Goal: Task Accomplishment & Management: Use online tool/utility

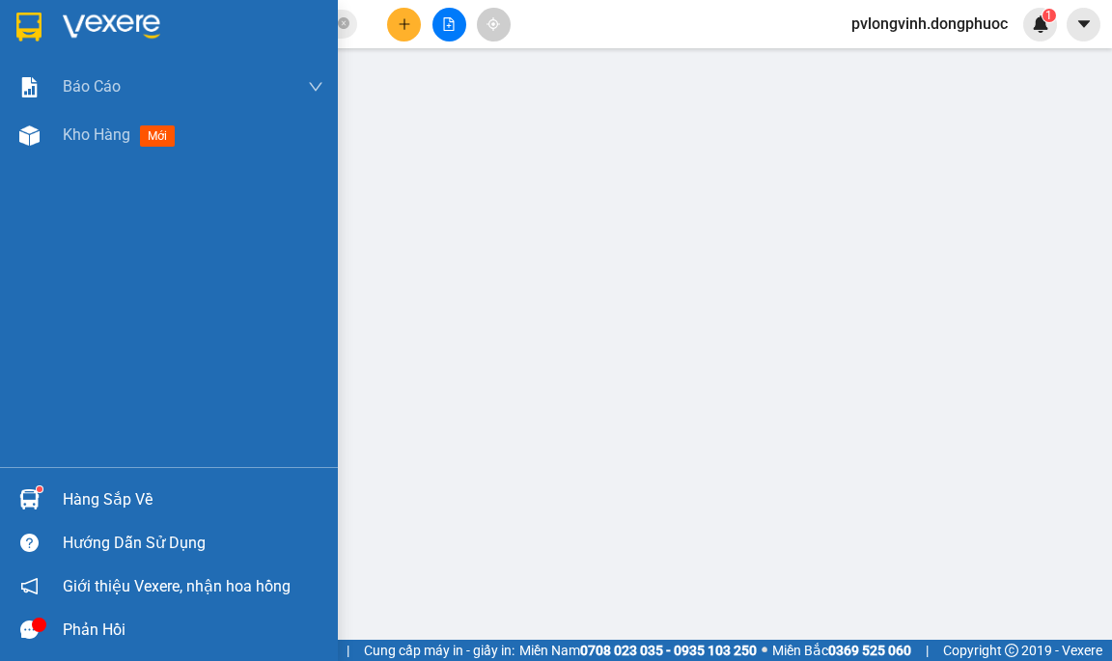
click at [110, 491] on div "Hàng sắp về" at bounding box center [193, 500] width 261 height 29
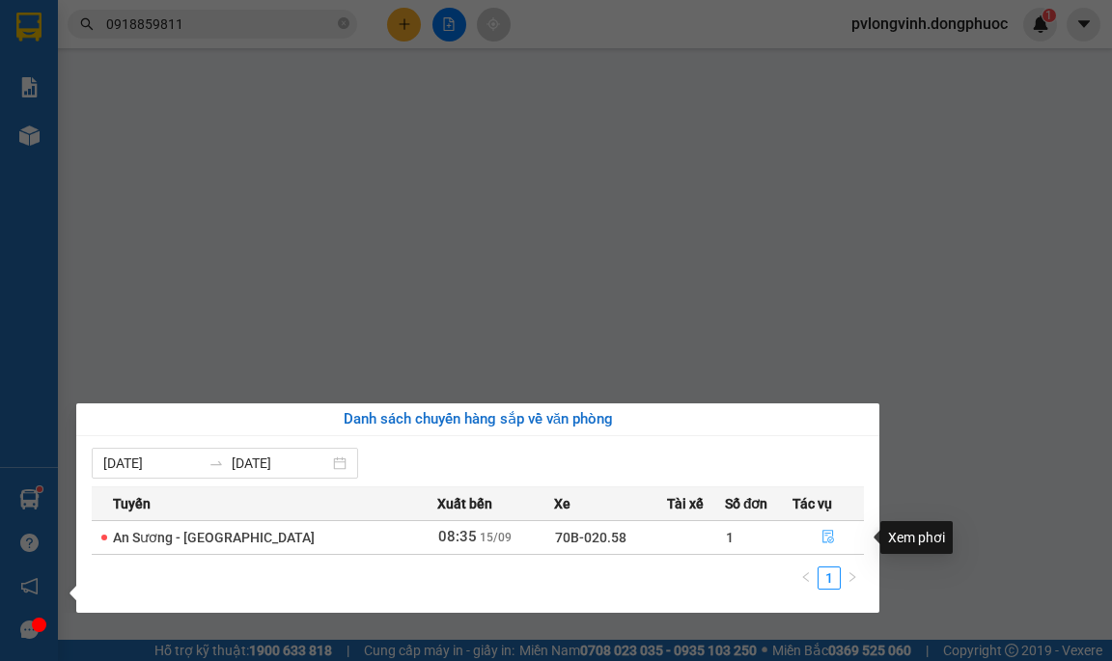
click at [825, 535] on icon "file-done" at bounding box center [829, 537] width 14 height 14
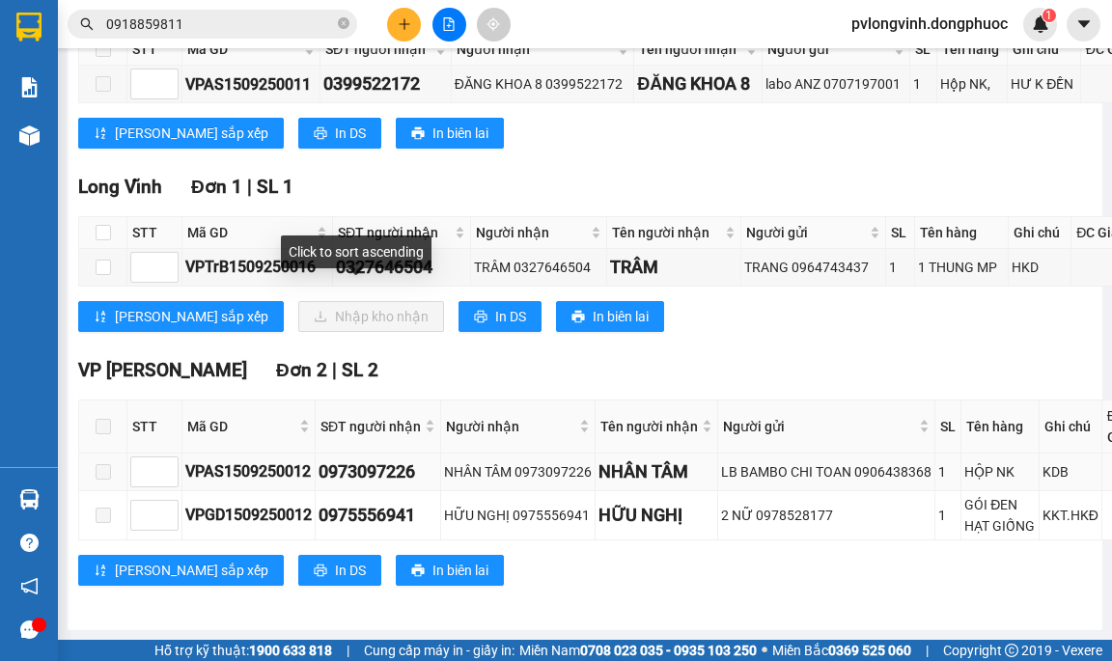
scroll to position [665, 0]
click at [101, 260] on input "checkbox" at bounding box center [103, 267] width 15 height 15
checkbox input "true"
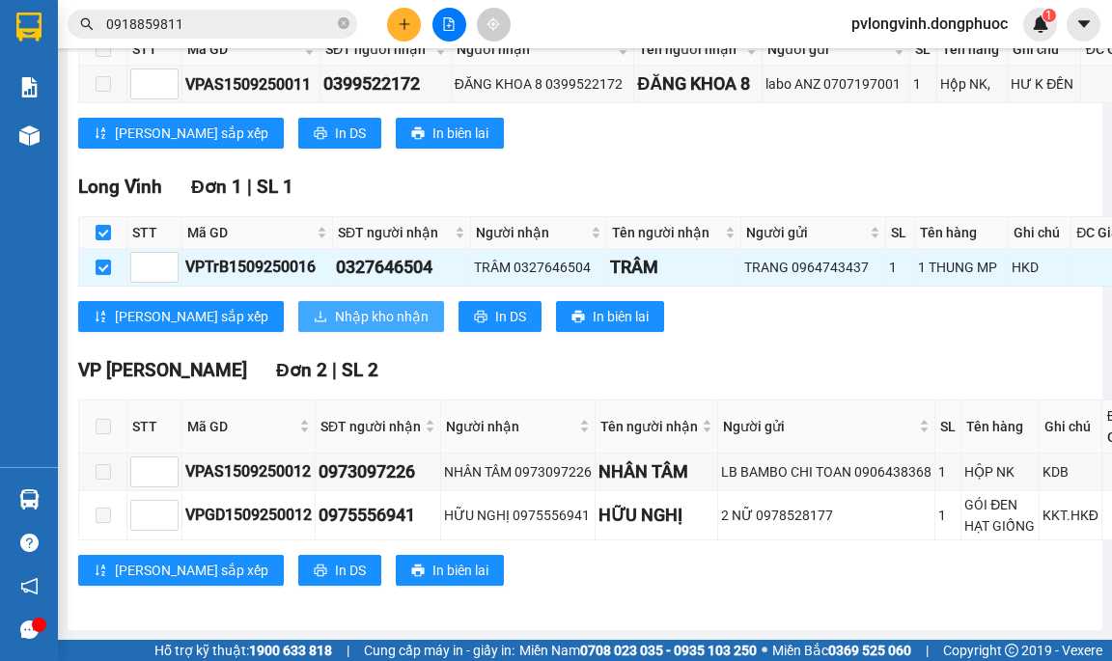
click at [335, 311] on span "Nhập kho nhận" at bounding box center [382, 316] width 94 height 21
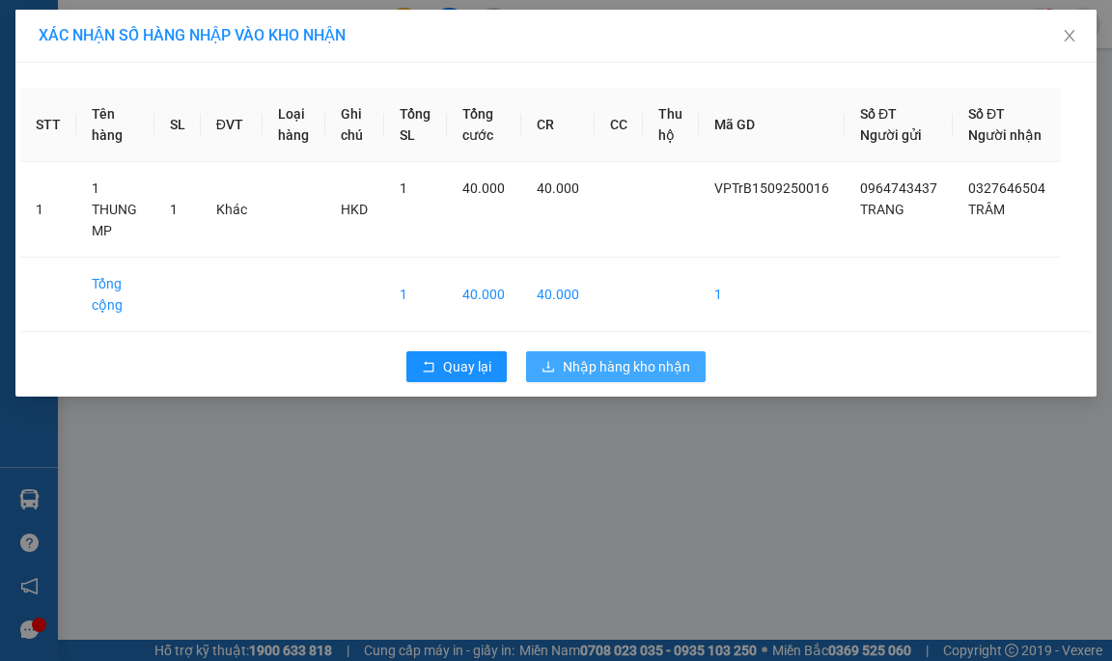
click at [671, 378] on span "Nhập hàng kho nhận" at bounding box center [626, 366] width 127 height 21
